Goal: Navigation & Orientation: Find specific page/section

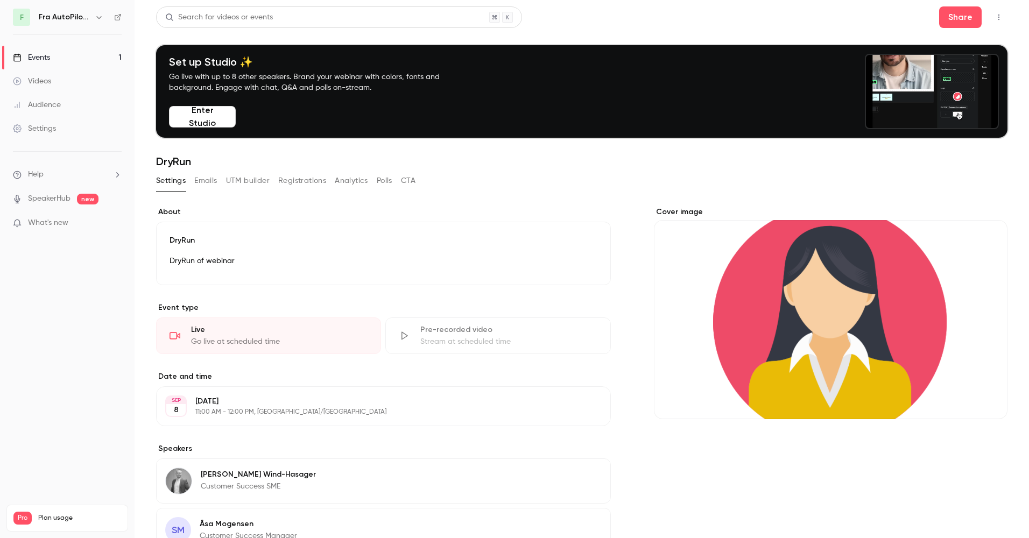
scroll to position [5, 0]
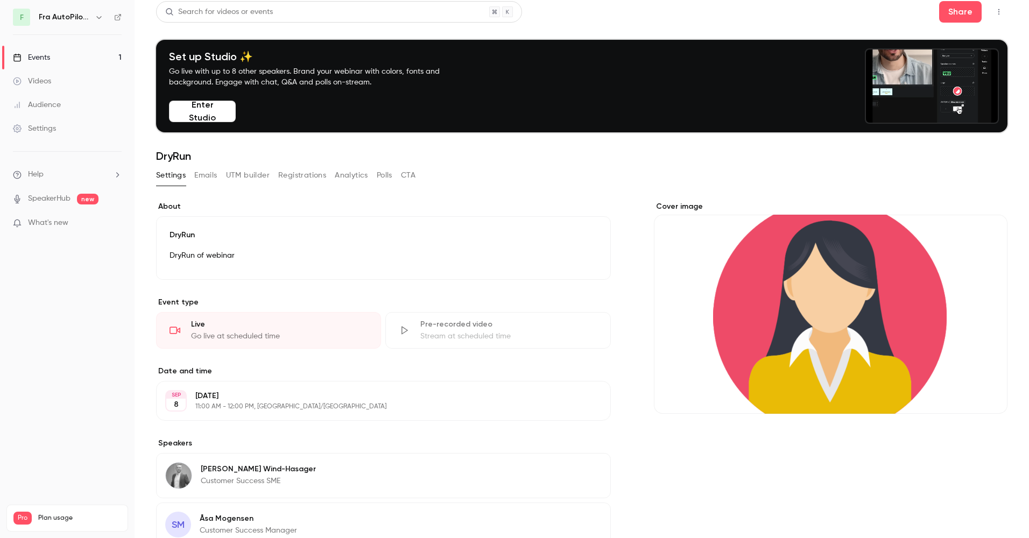
click at [216, 110] on button "Enter Studio" at bounding box center [202, 112] width 67 height 22
click at [55, 60] on link "Events 1" at bounding box center [67, 58] width 135 height 24
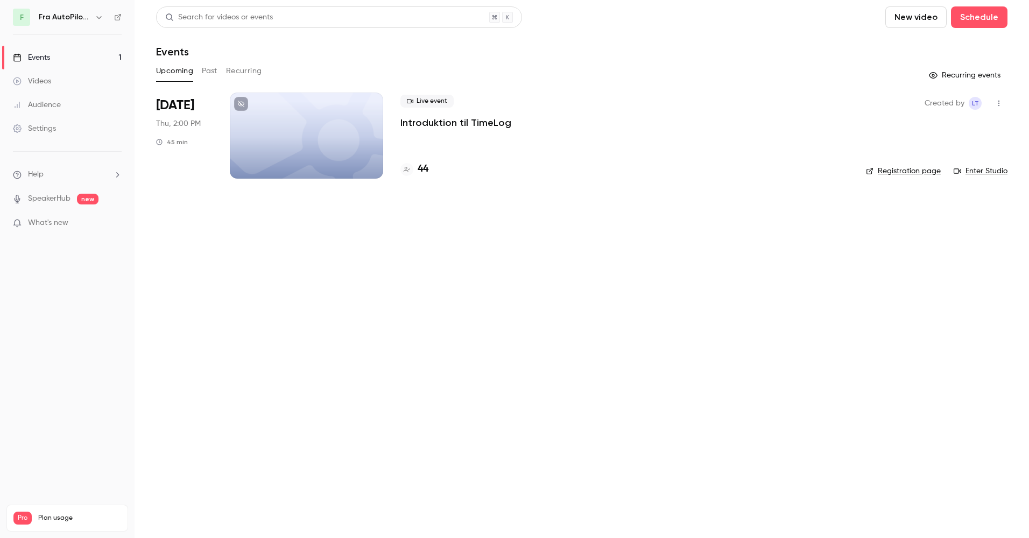
click at [295, 118] on div at bounding box center [306, 136] width 153 height 86
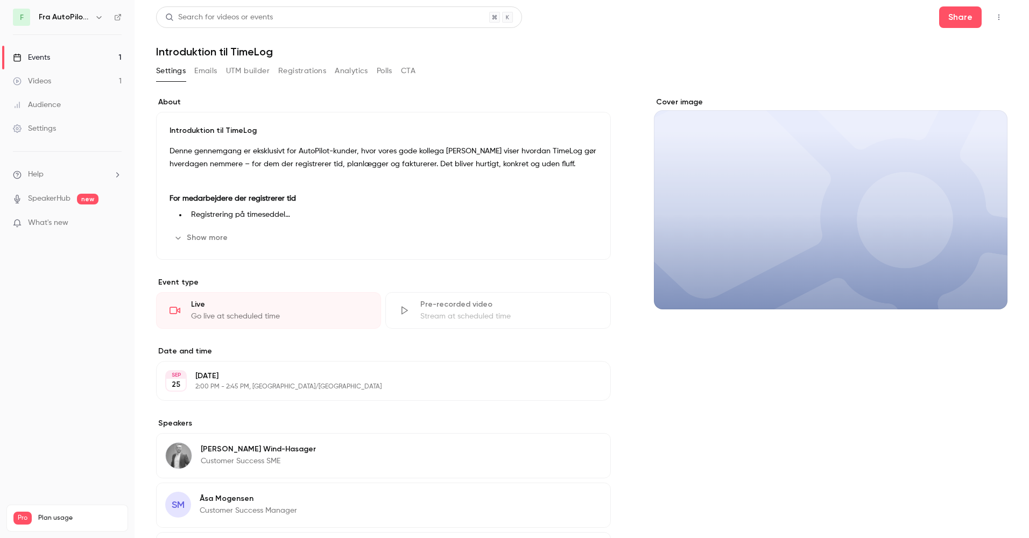
click at [41, 57] on div "Events" at bounding box center [31, 57] width 37 height 11
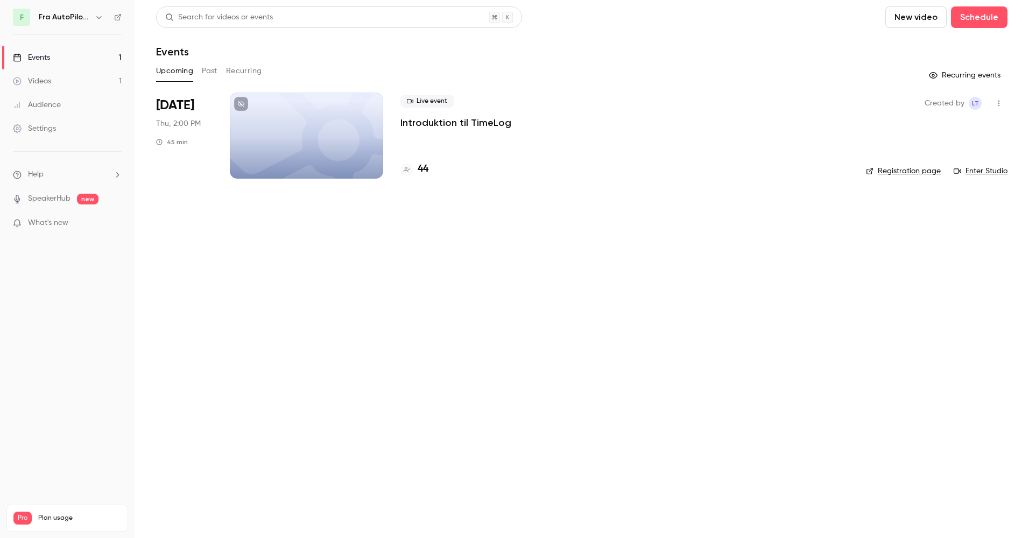
click at [210, 71] on button "Past" at bounding box center [210, 70] width 16 height 17
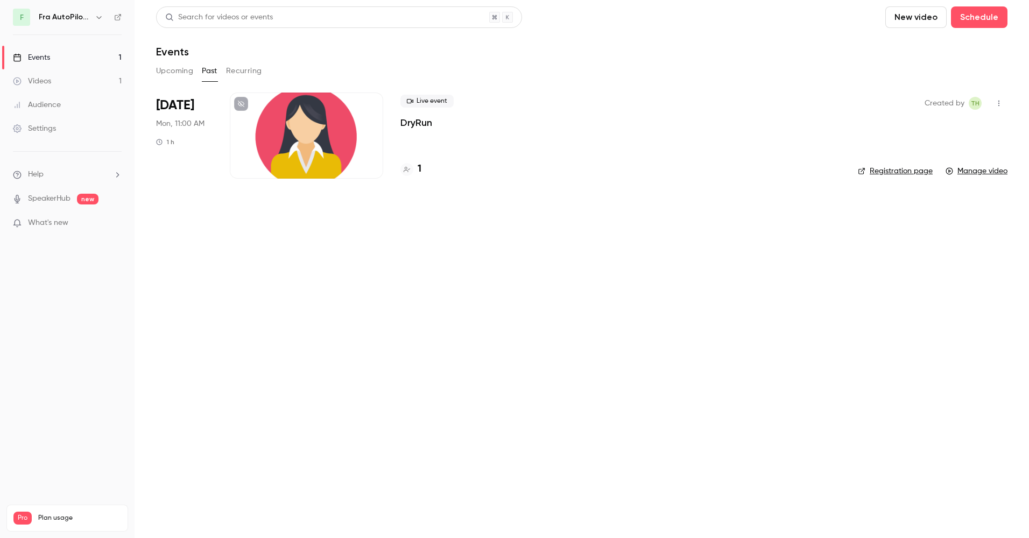
click at [318, 121] on div at bounding box center [306, 136] width 153 height 86
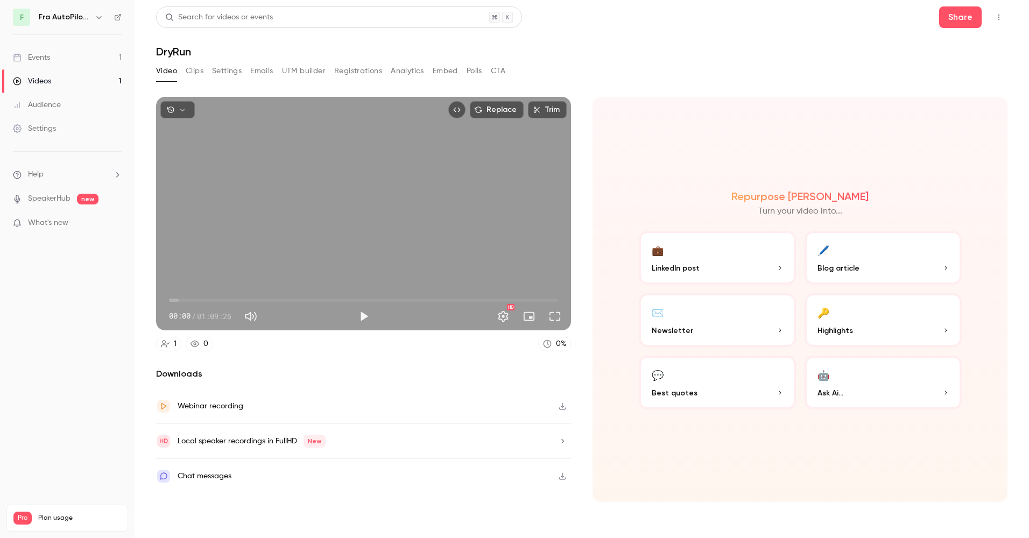
click at [49, 58] on div "Events" at bounding box center [31, 57] width 37 height 11
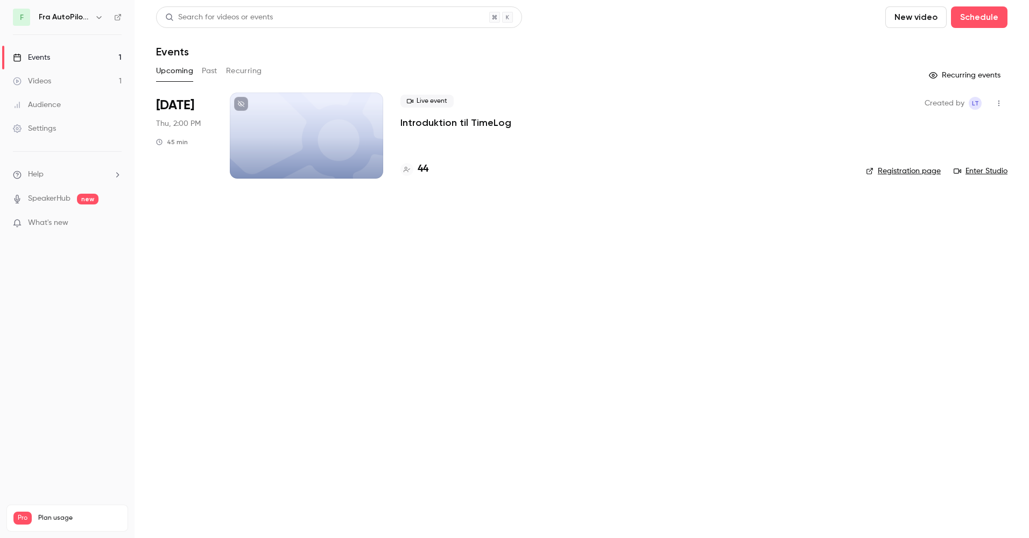
click at [212, 70] on button "Past" at bounding box center [210, 70] width 16 height 17
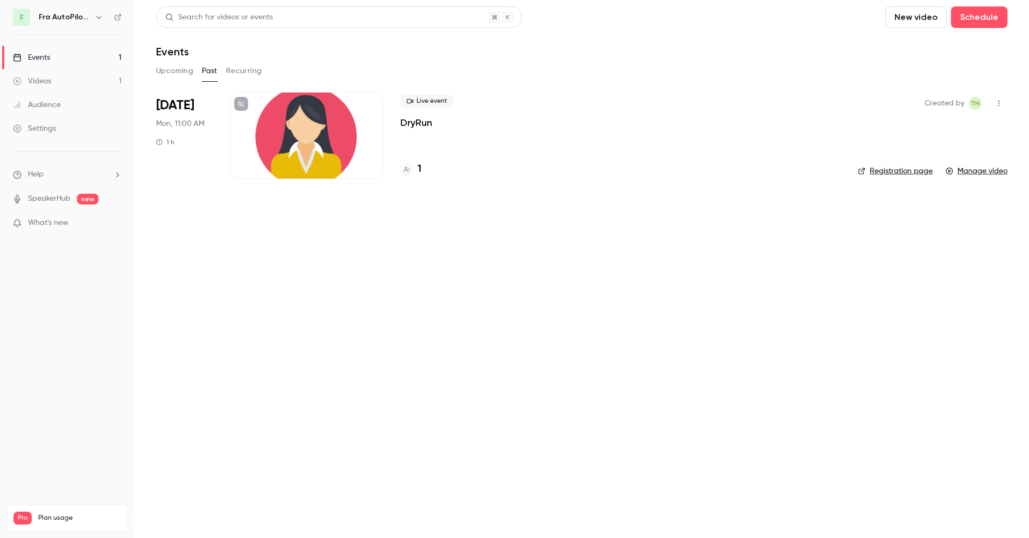
click at [318, 122] on div at bounding box center [306, 136] width 153 height 86
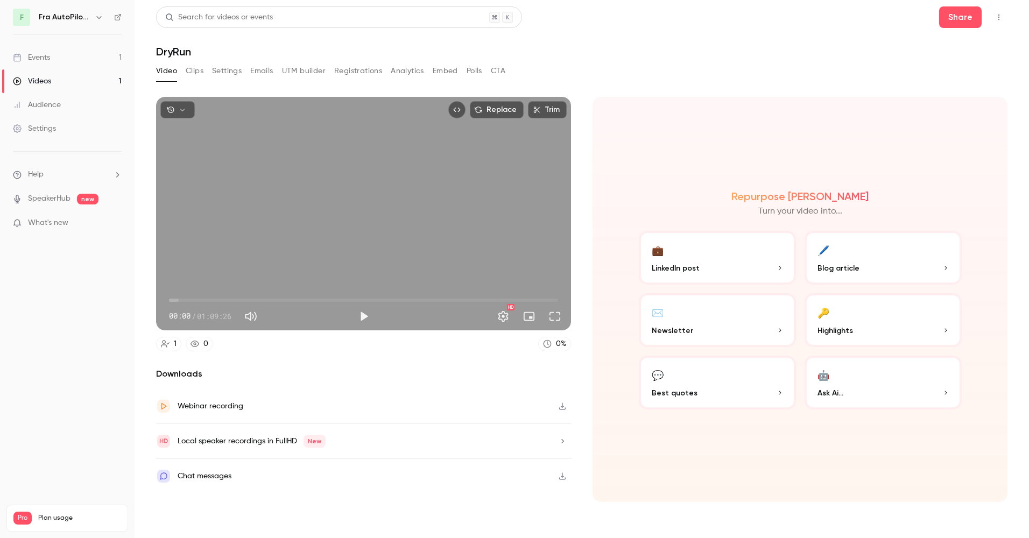
click at [44, 58] on div "Events" at bounding box center [31, 57] width 37 height 11
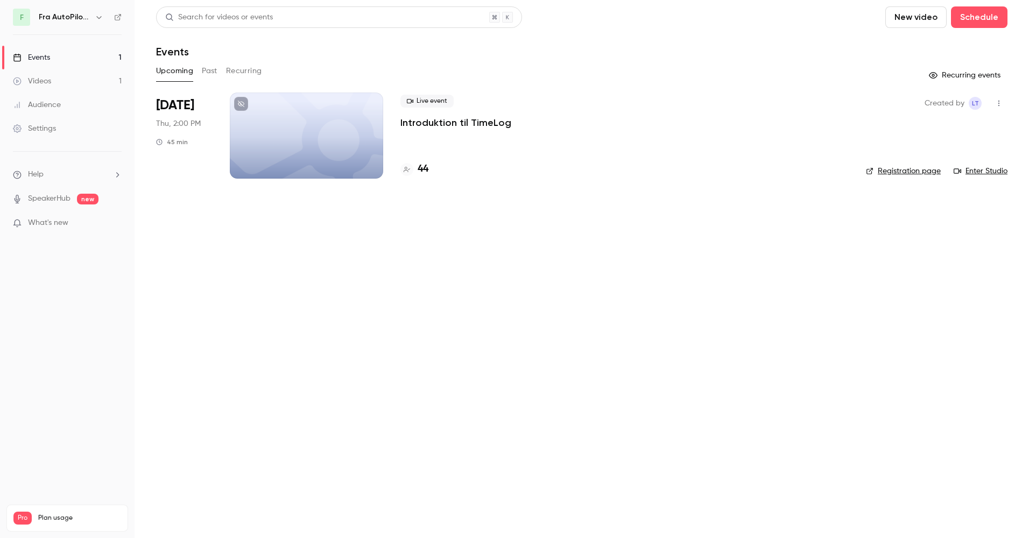
click at [305, 335] on main "Search for videos or events New video Schedule Events Upcoming Past Recurring R…" at bounding box center [582, 269] width 895 height 538
click at [210, 69] on button "Past" at bounding box center [210, 70] width 16 height 17
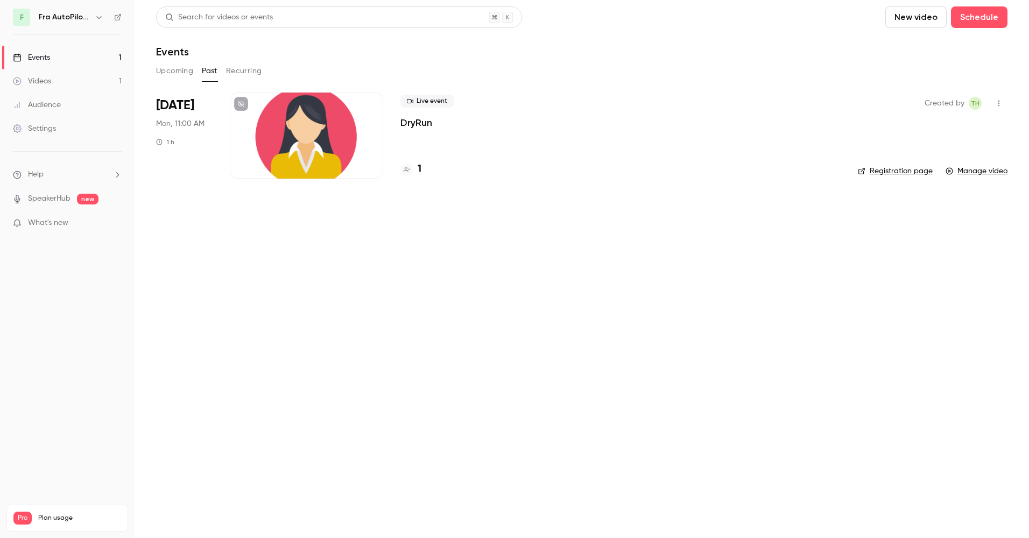
click at [913, 20] on button "New video" at bounding box center [915, 17] width 61 height 22
click at [916, 45] on div "Record" at bounding box center [955, 46] width 82 height 11
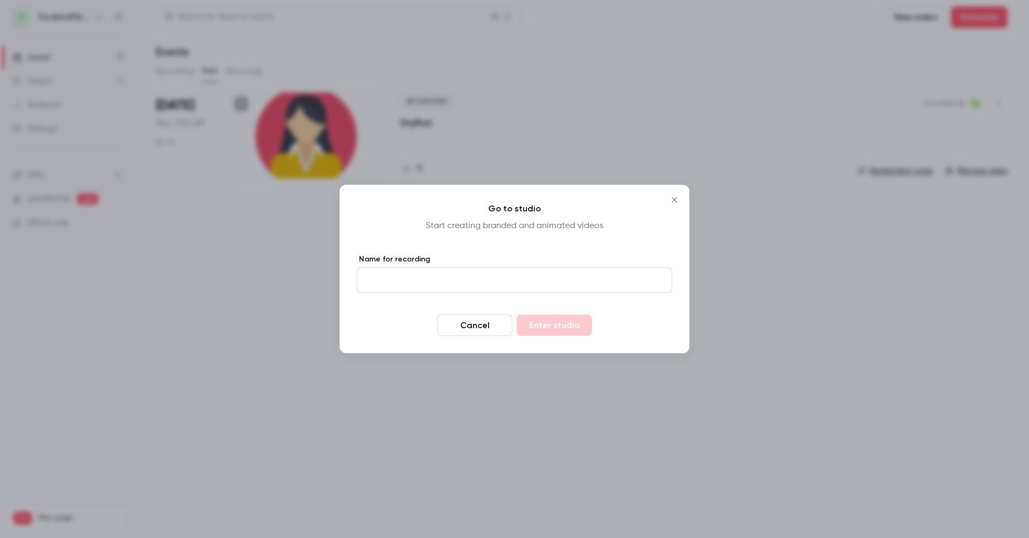
click at [673, 197] on icon "Close" at bounding box center [674, 200] width 13 height 9
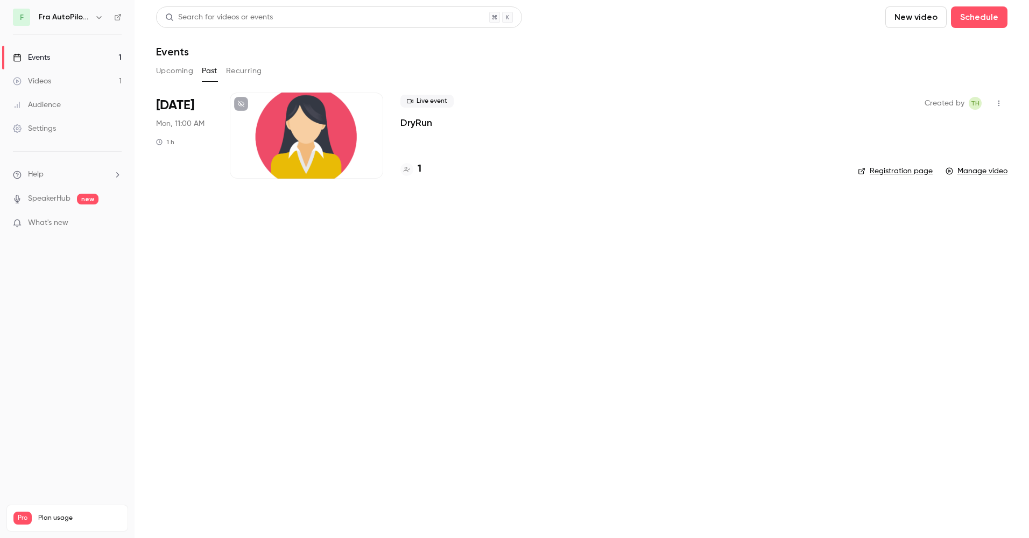
click at [248, 74] on button "Recurring" at bounding box center [244, 70] width 36 height 17
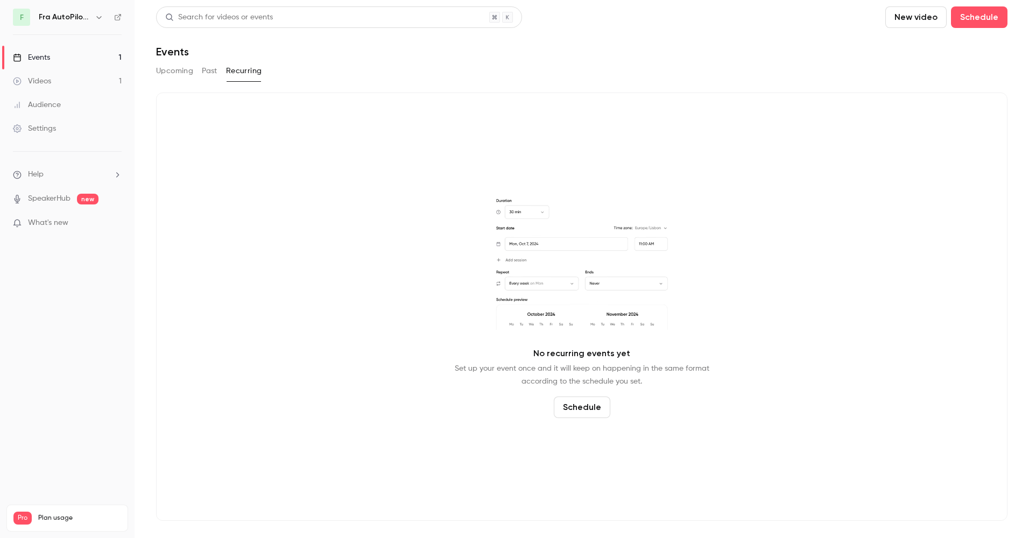
click at [212, 73] on button "Past" at bounding box center [210, 70] width 16 height 17
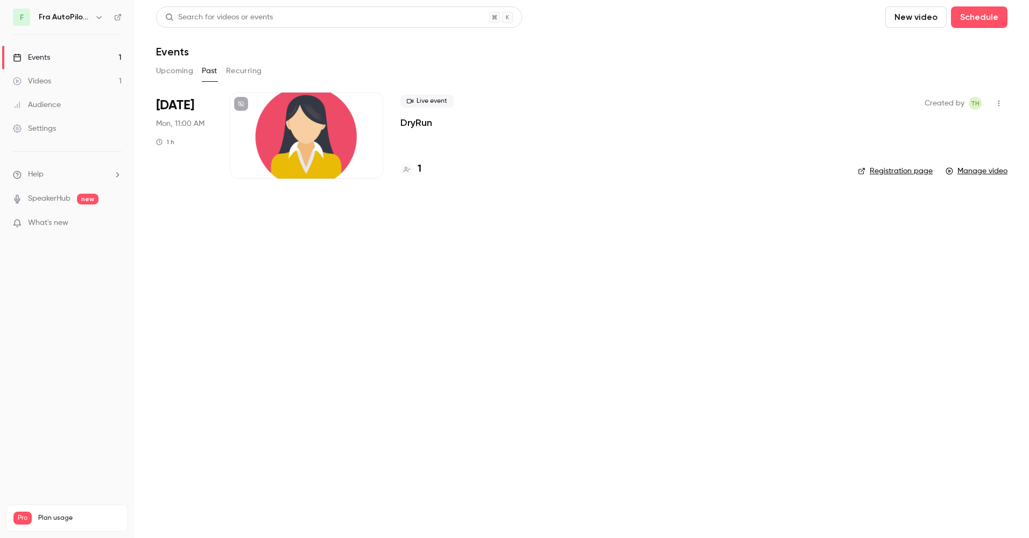
click at [183, 71] on button "Upcoming" at bounding box center [174, 70] width 37 height 17
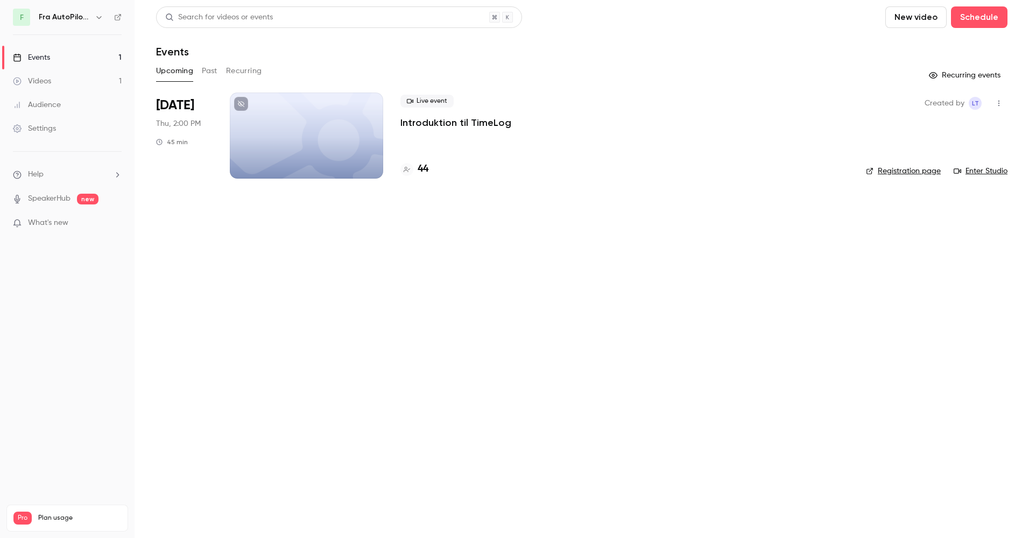
click at [309, 122] on div at bounding box center [306, 136] width 153 height 86
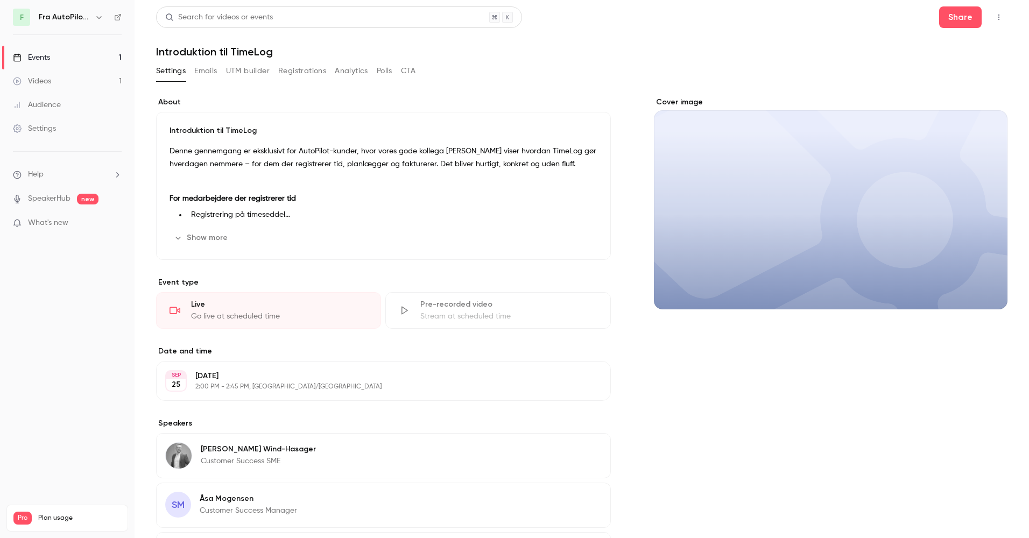
click at [40, 78] on div "Videos" at bounding box center [32, 81] width 38 height 11
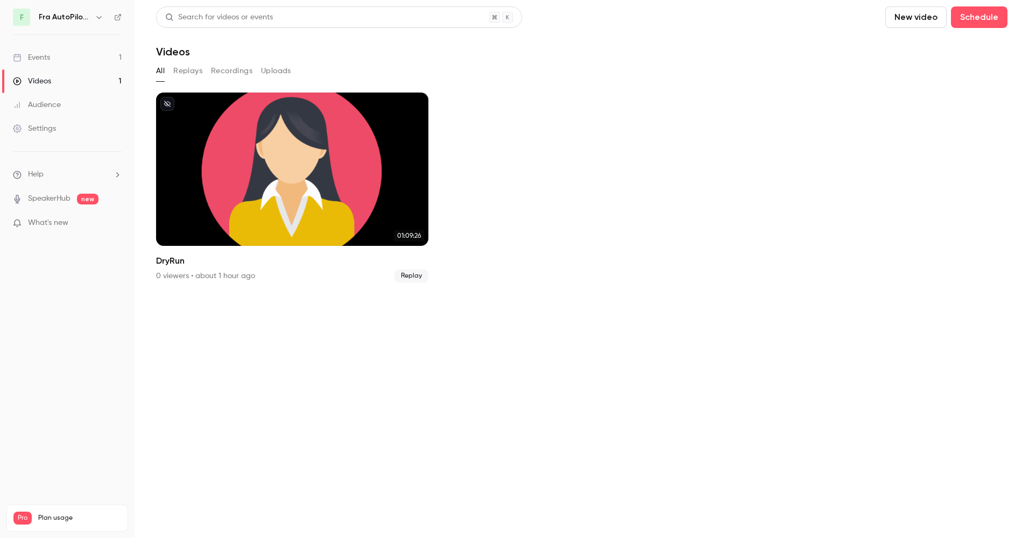
click at [97, 19] on icon "button" at bounding box center [99, 17] width 9 height 9
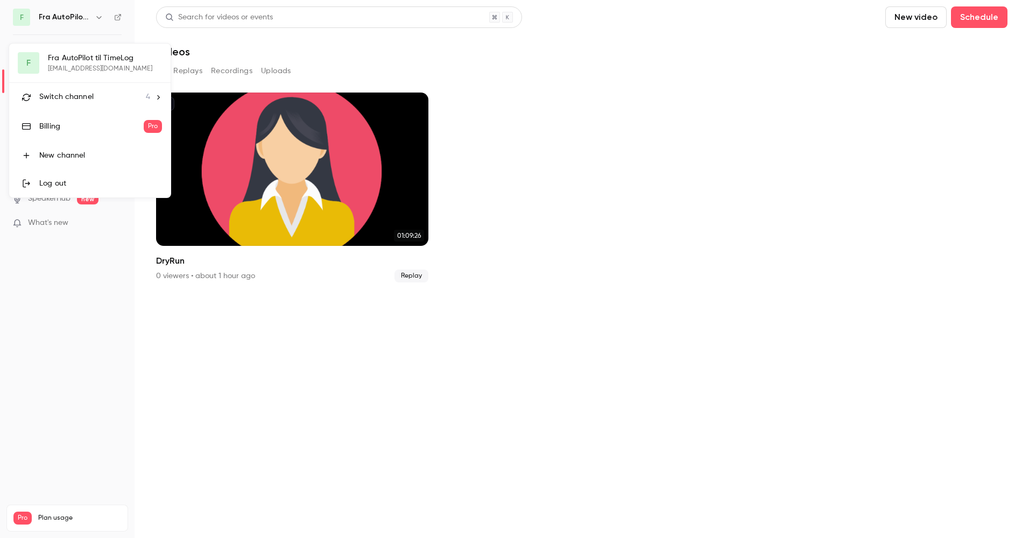
click at [156, 96] on icon at bounding box center [158, 98] width 8 height 8
click at [88, 86] on div "Fra AutoPilot til TimeLog" at bounding box center [100, 89] width 123 height 11
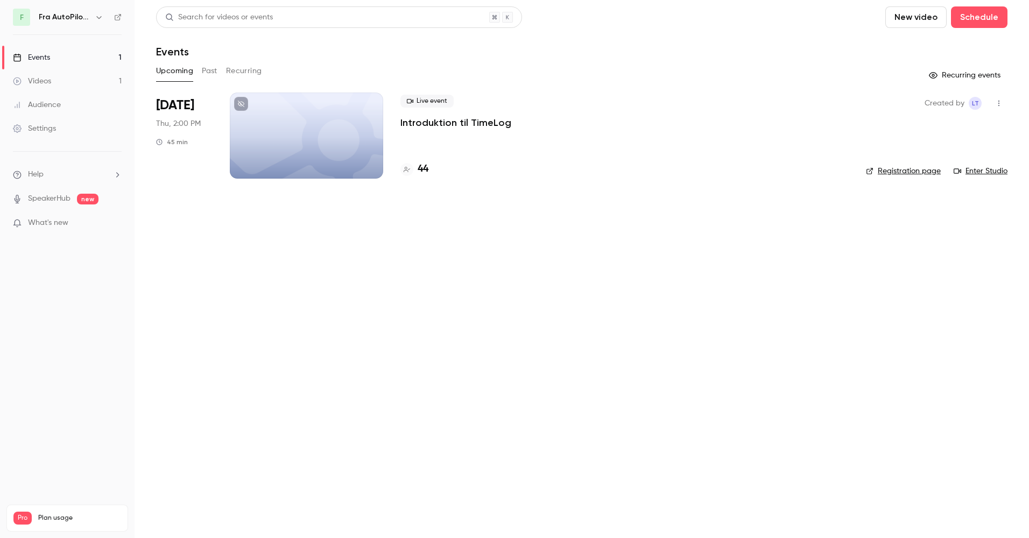
click at [206, 68] on button "Past" at bounding box center [210, 70] width 16 height 17
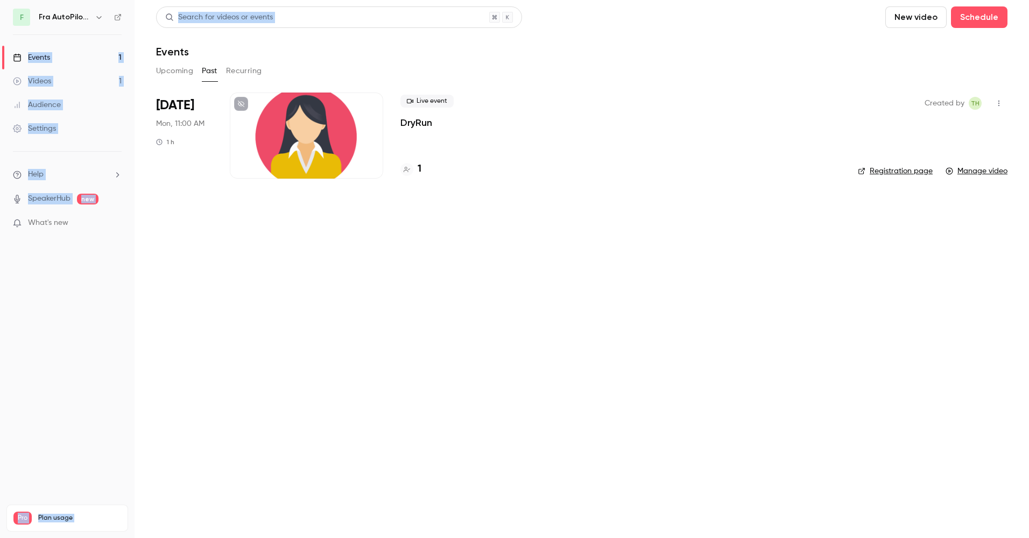
drag, startPoint x: 143, startPoint y: 42, endPoint x: 72, endPoint y: 43, distance: 71.0
click at [72, 43] on div "F Fra AutoPilot til TimeLog Events 1 Videos 1 Audience Settings Help SpeakerHub…" at bounding box center [514, 269] width 1029 height 538
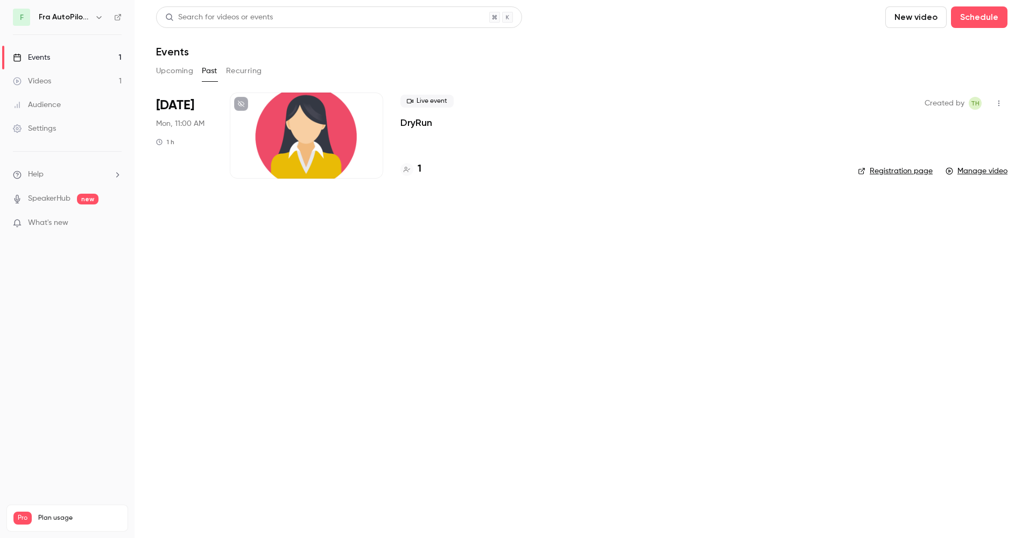
click at [249, 268] on main "Search for videos or events New video Schedule Events Upcoming Past Recurring S…" at bounding box center [582, 269] width 895 height 538
